Goal: Task Accomplishment & Management: Manage account settings

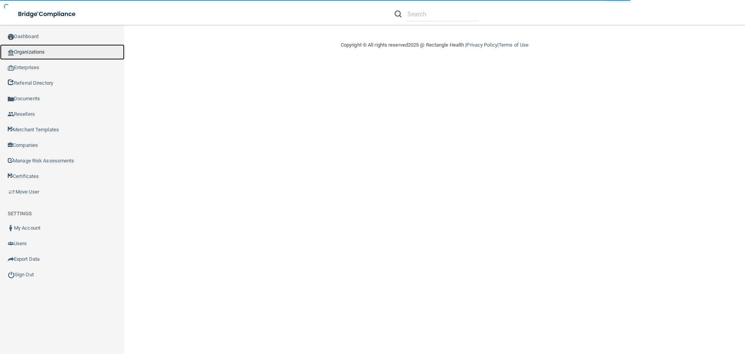
click at [25, 51] on link "Organizations" at bounding box center [62, 52] width 125 height 16
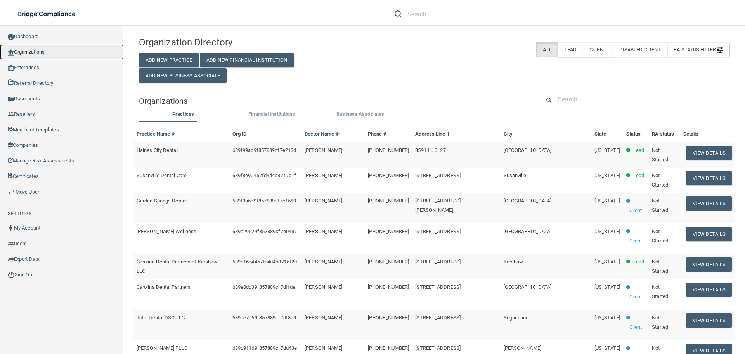
click at [31, 51] on link "Organizations" at bounding box center [62, 52] width 124 height 16
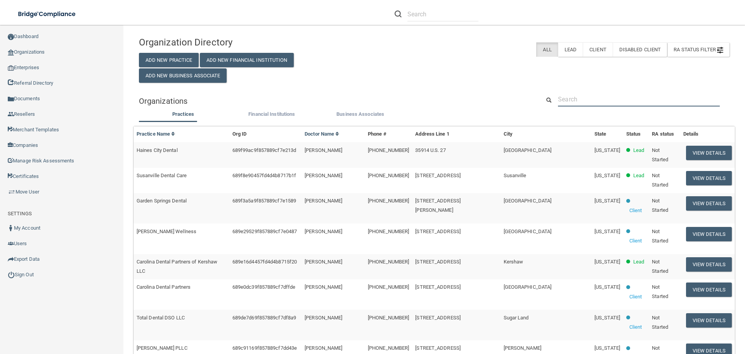
click at [596, 102] on input "text" at bounding box center [639, 99] width 162 height 14
paste input "[PERSON_NAME]"
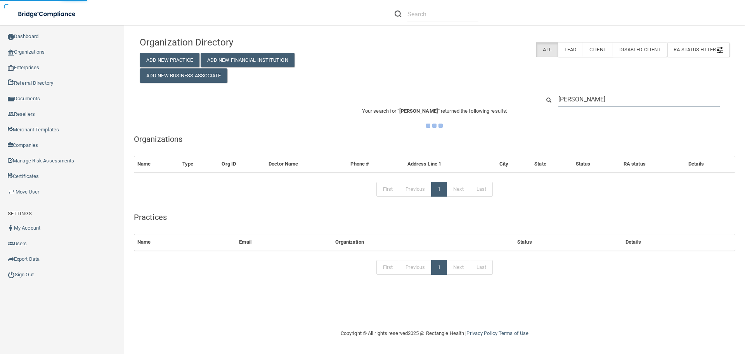
type input "[PERSON_NAME]"
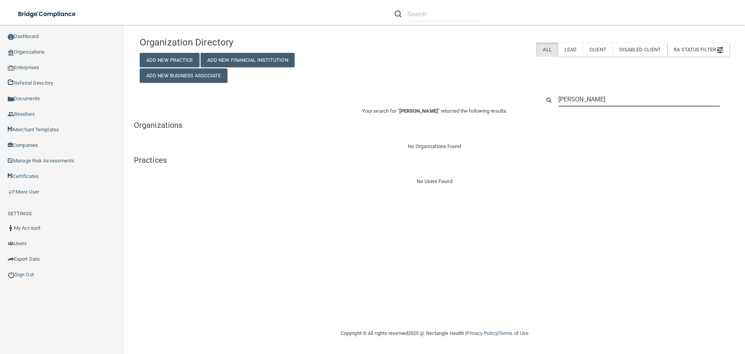
click at [622, 103] on input "[PERSON_NAME]" at bounding box center [639, 99] width 161 height 14
drag, startPoint x: 625, startPoint y: 101, endPoint x: 511, endPoint y: 102, distance: 113.3
click at [517, 102] on div "[PERSON_NAME]" at bounding box center [435, 99] width 602 height 14
paste input "[PHONE_NUMBER]"
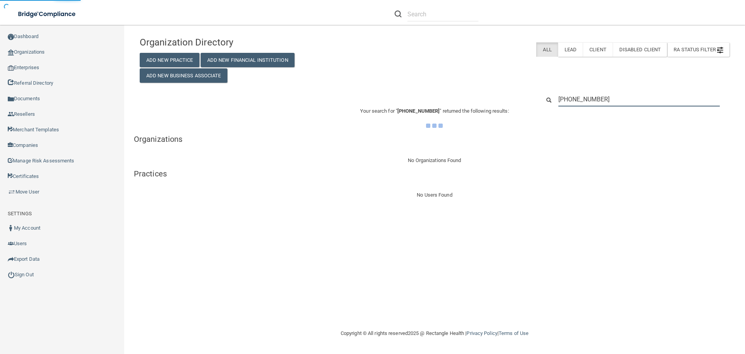
type input "[PHONE_NUMBER]"
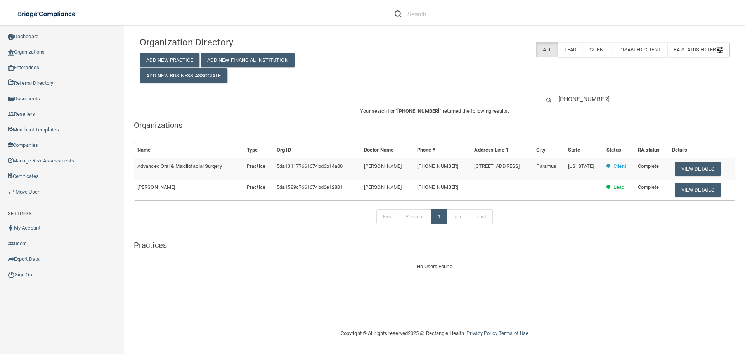
drag, startPoint x: 619, startPoint y: 101, endPoint x: 502, endPoint y: 85, distance: 118.2
click at [511, 87] on div "Organization Directory Add New Practice Add New Financial Institution Add New B…" at bounding box center [435, 152] width 590 height 238
paste input "[PERSON_NAME][EMAIL_ADDRESS][DOMAIN_NAME]"
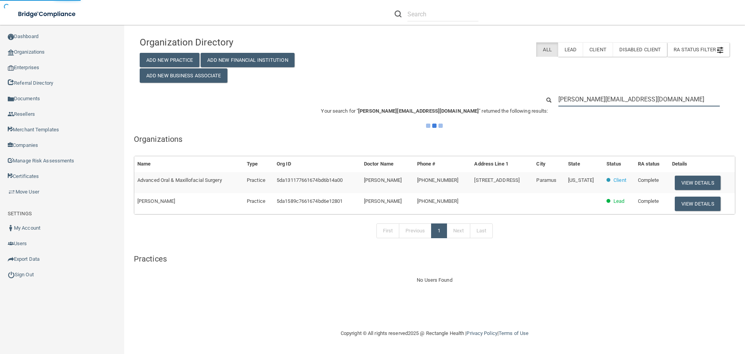
type input "[PERSON_NAME][EMAIL_ADDRESS][DOMAIN_NAME]"
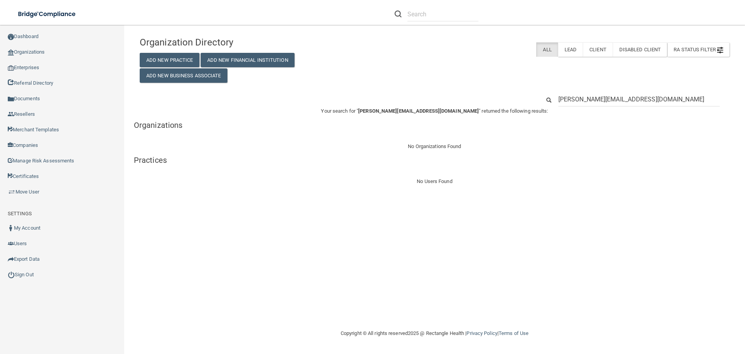
drag, startPoint x: 631, startPoint y: 114, endPoint x: 435, endPoint y: 146, distance: 199.0
click at [435, 146] on div "Organization Directory Add New Practice Add New Financial Institution Add New B…" at bounding box center [435, 109] width 590 height 153
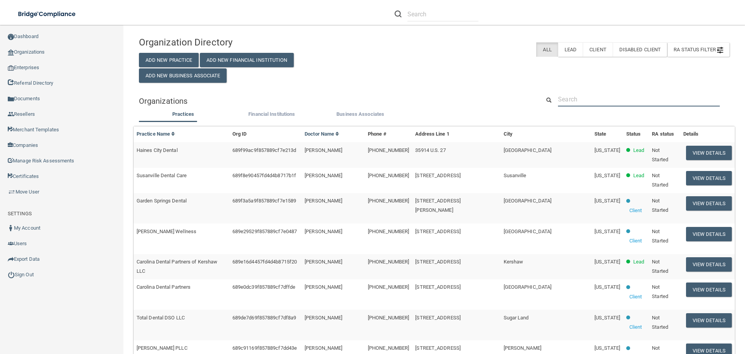
click at [592, 96] on input "text" at bounding box center [639, 99] width 162 height 14
paste input "[PHONE_NUMBER]"
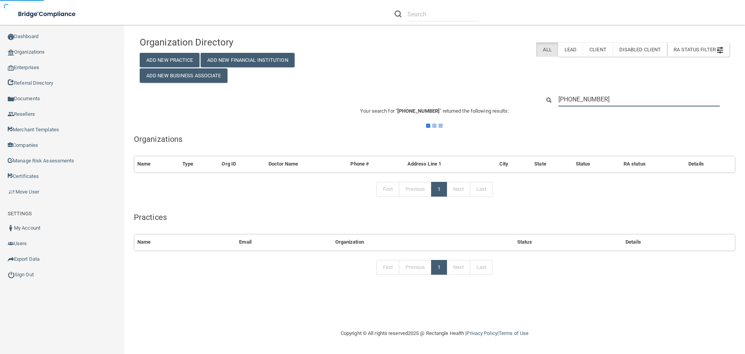
type input "[PHONE_NUMBER]"
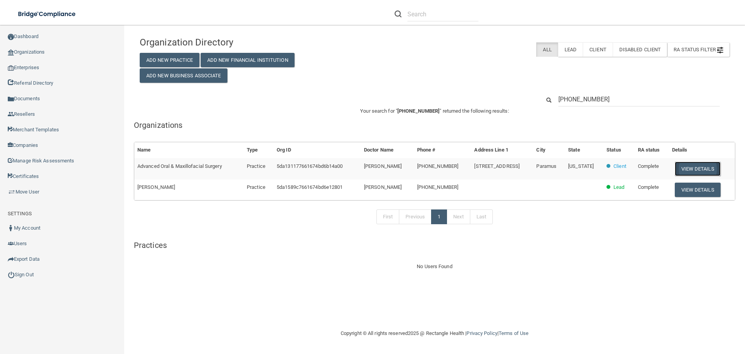
click at [698, 166] on button "View Details" at bounding box center [698, 168] width 46 height 14
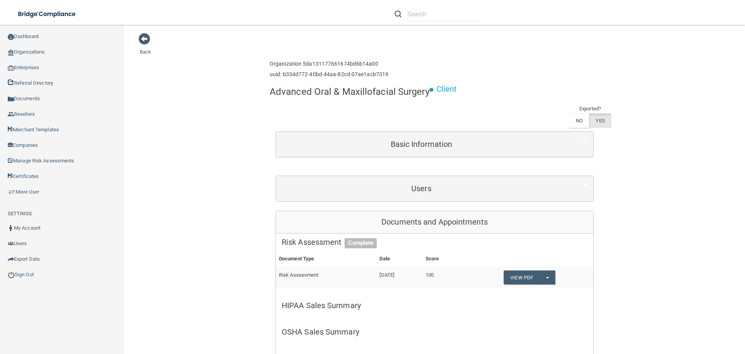
drag, startPoint x: 141, startPoint y: 42, endPoint x: 149, endPoint y: 43, distance: 8.2
click at [141, 42] on span at bounding box center [145, 39] width 12 height 12
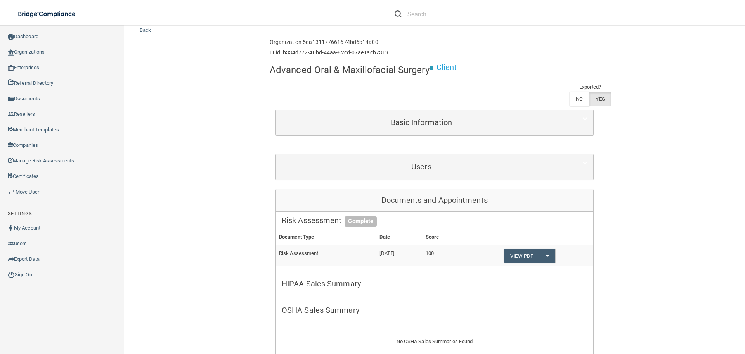
scroll to position [39, 0]
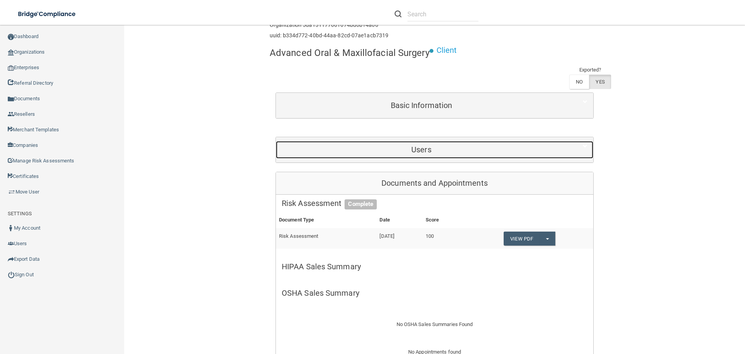
click at [426, 152] on h5 "Users" at bounding box center [421, 149] width 279 height 9
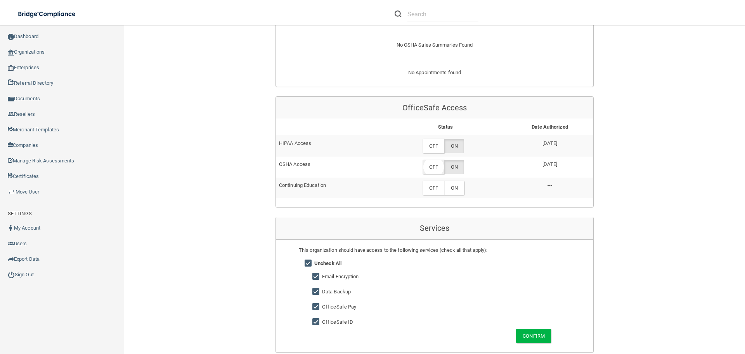
scroll to position [388, 0]
click at [428, 139] on label "OFF" at bounding box center [434, 146] width 22 height 14
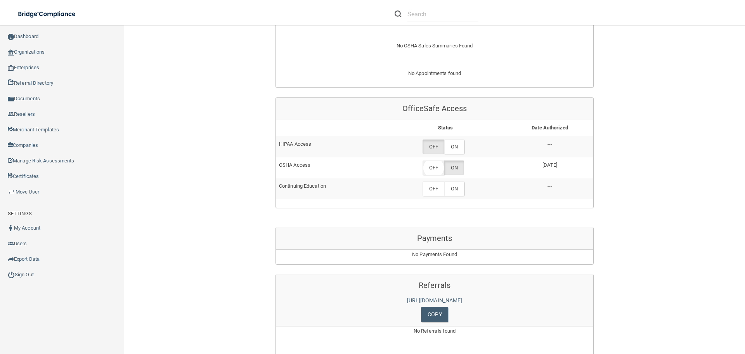
click at [429, 160] on label "OFF" at bounding box center [434, 167] width 22 height 14
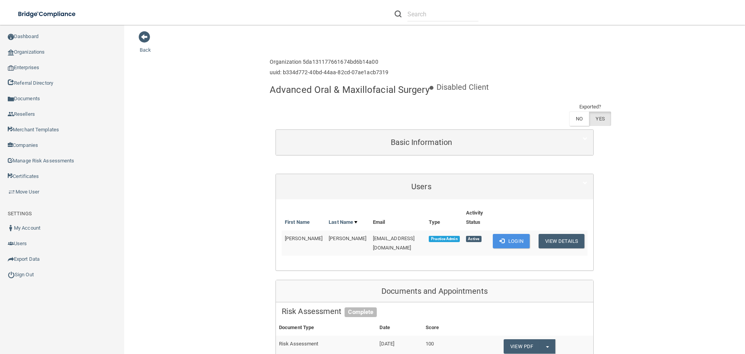
scroll to position [0, 0]
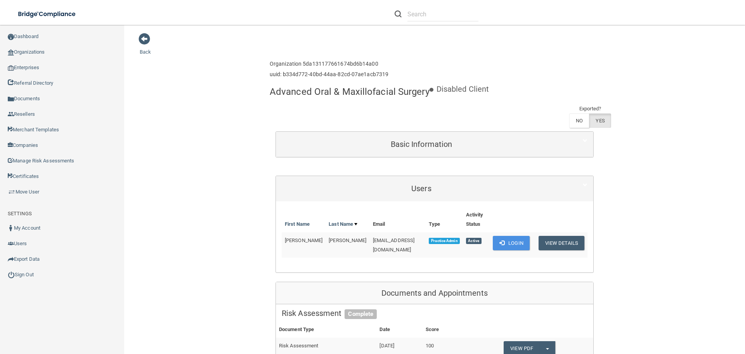
drag, startPoint x: 427, startPoint y: 93, endPoint x: 281, endPoint y: 91, distance: 146.0
click at [270, 89] on h4 "Advanced Oral & Maxillofacial Surgery" at bounding box center [350, 92] width 160 height 10
copy h4 "Advanced Oral & Maxillofacial Surgery"
click at [19, 48] on link "Organizations" at bounding box center [62, 52] width 125 height 16
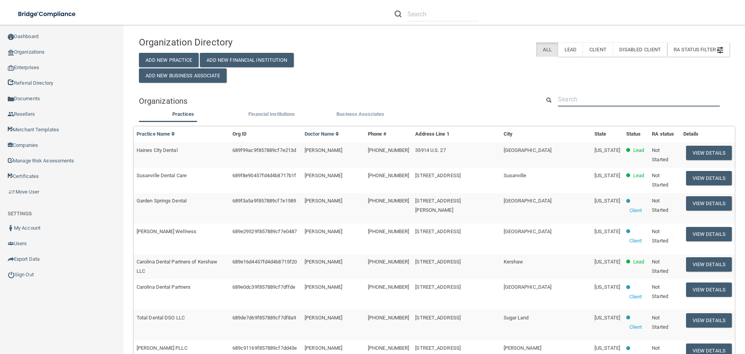
click at [576, 98] on input "text" at bounding box center [639, 99] width 162 height 14
paste input "Integrative Dentistry of New Mexico Los Alamos"
type input "Integrative Dentistry of New Mexico Los Alamos"
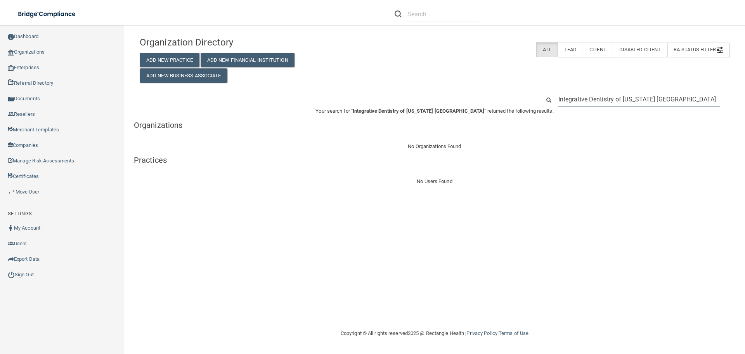
drag, startPoint x: 701, startPoint y: 100, endPoint x: 518, endPoint y: 99, distance: 183.2
click at [518, 98] on div "Integrative Dentistry of New Mexico Los Alamos" at bounding box center [435, 99] width 602 height 14
paste input "(505) 662-4503"
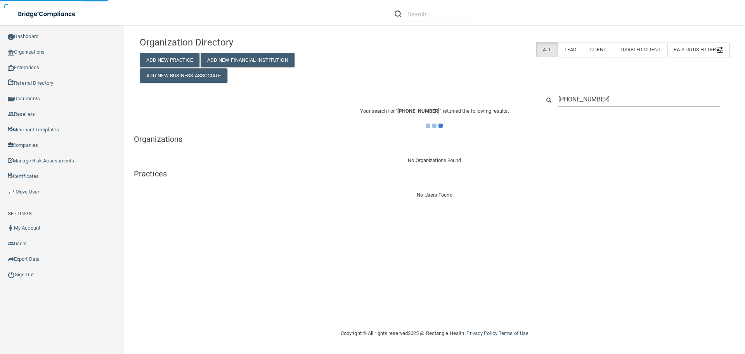
type input "(505) 662-4503"
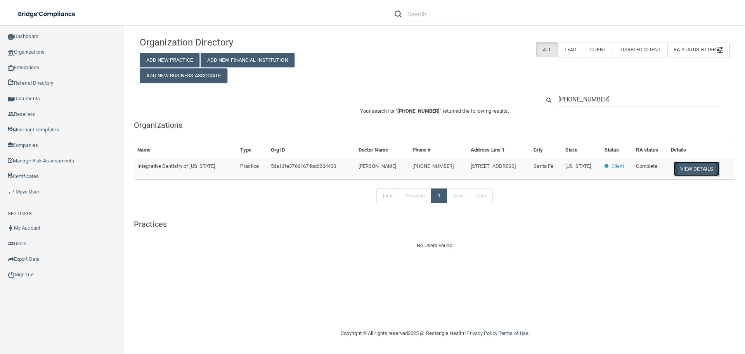
click at [693, 168] on button "View Details" at bounding box center [697, 168] width 46 height 14
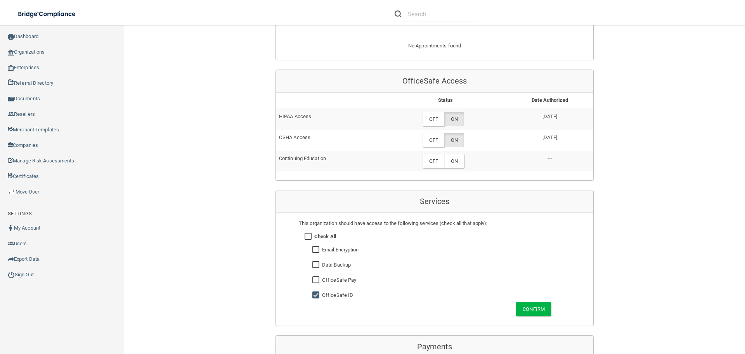
scroll to position [388, 0]
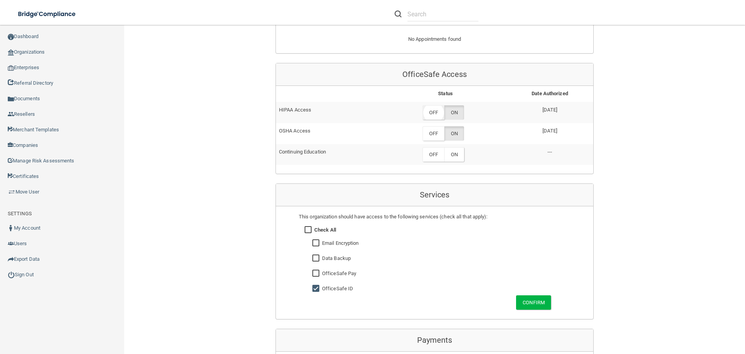
click at [431, 107] on label "OFF" at bounding box center [434, 112] width 22 height 14
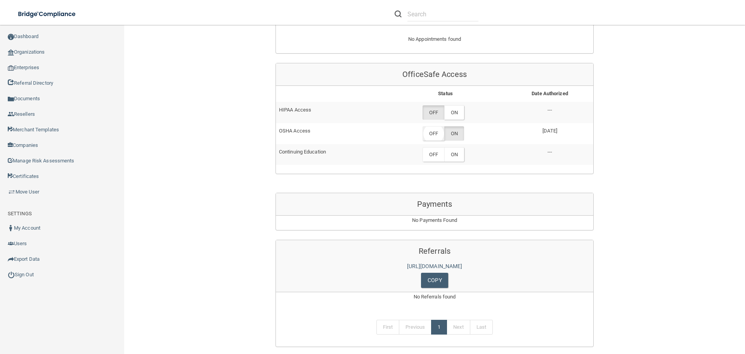
click at [426, 130] on label "OFF" at bounding box center [434, 133] width 22 height 14
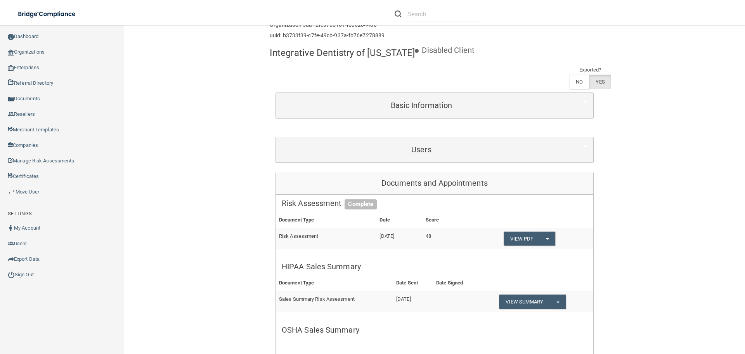
scroll to position [0, 0]
